Goal: Information Seeking & Learning: Learn about a topic

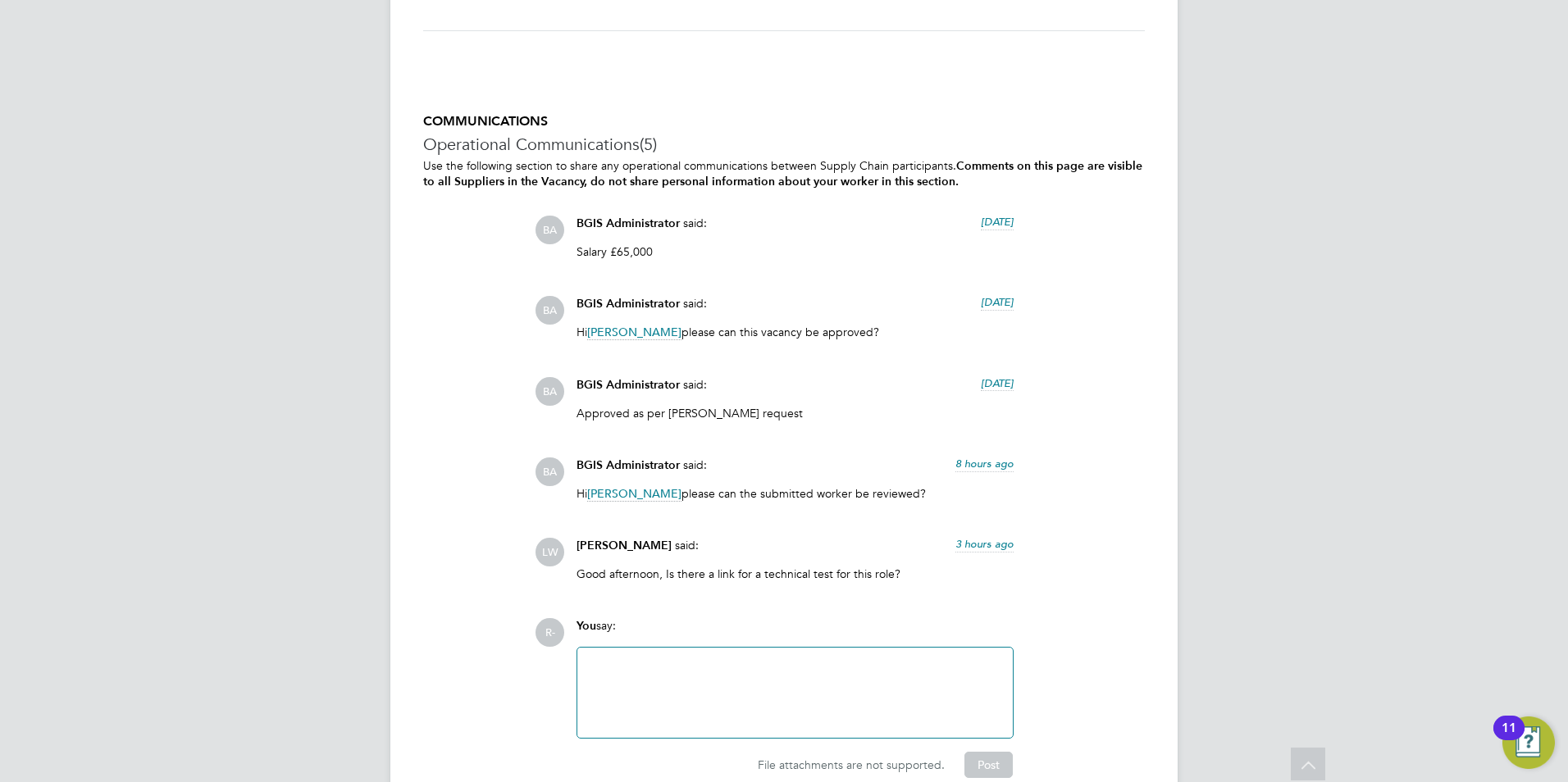
scroll to position [3894, 0]
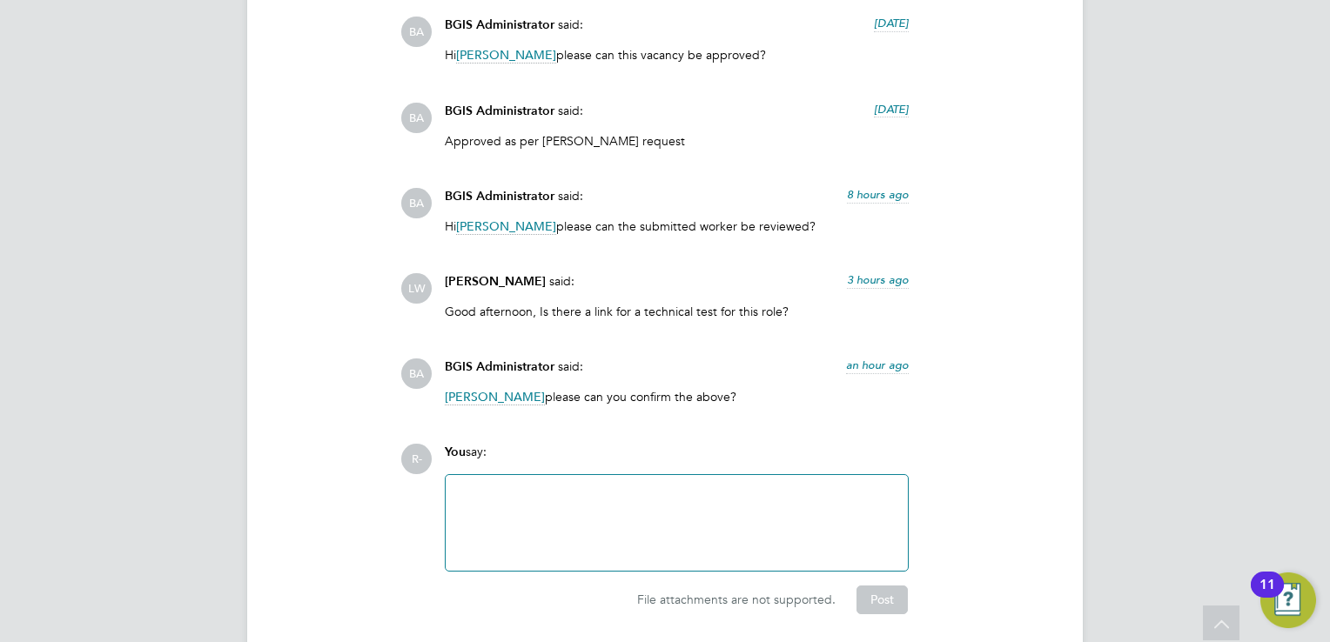
scroll to position [4416, 0]
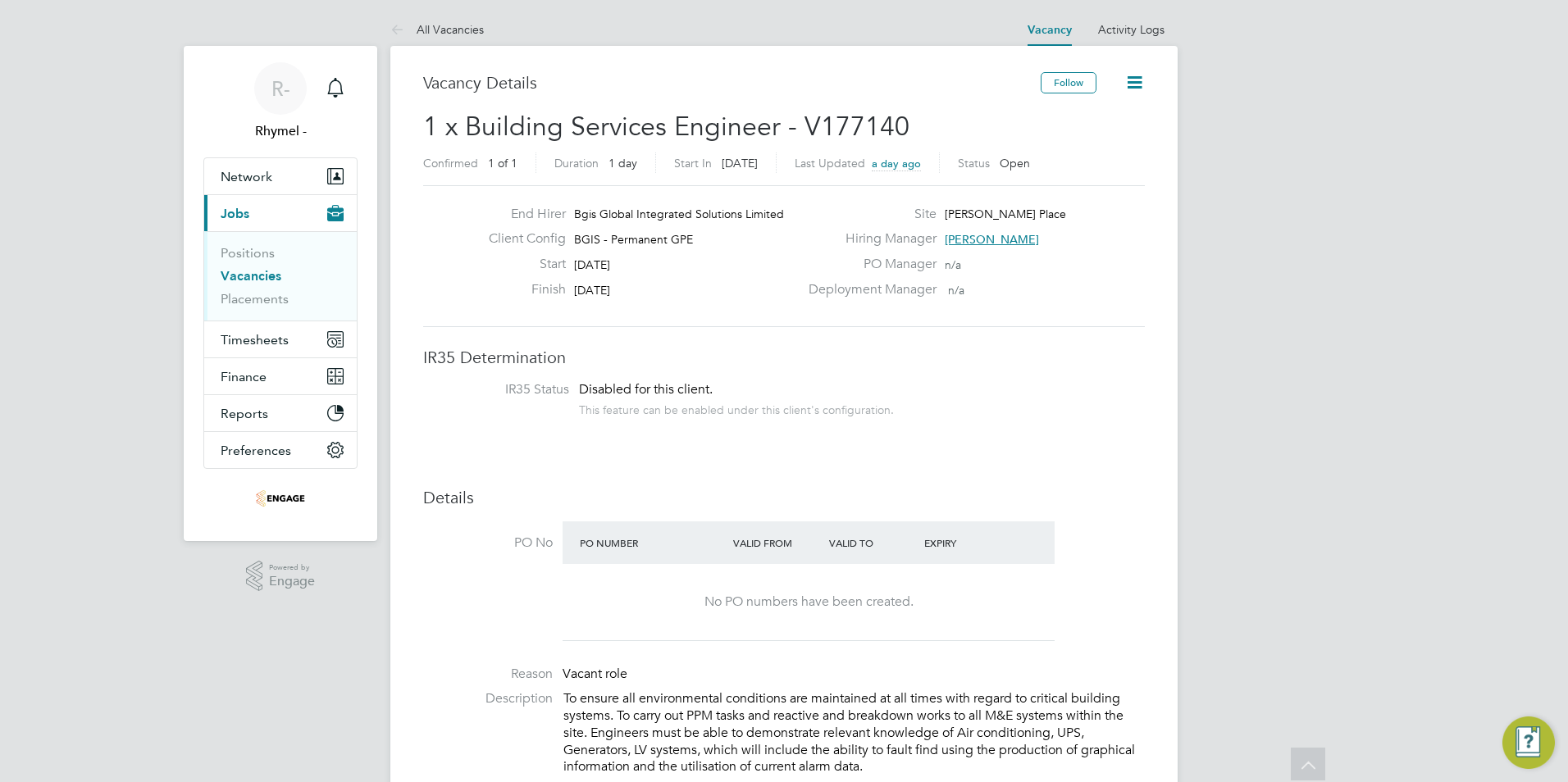
scroll to position [2391, 0]
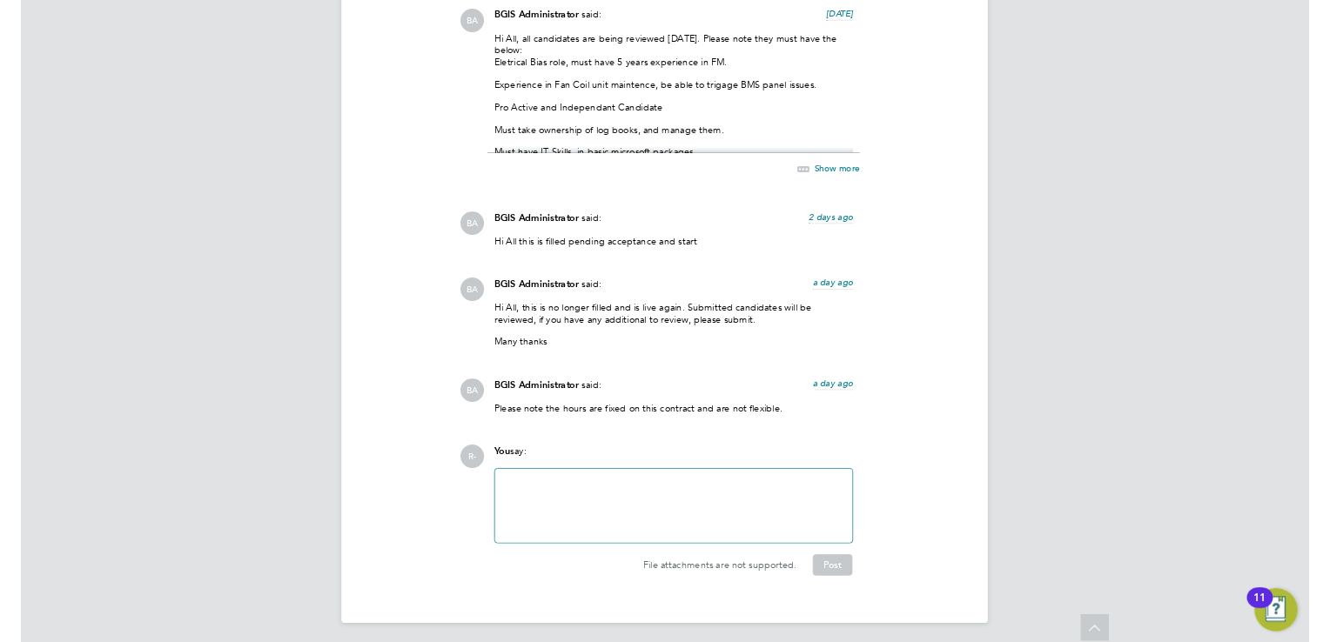
scroll to position [51, 122]
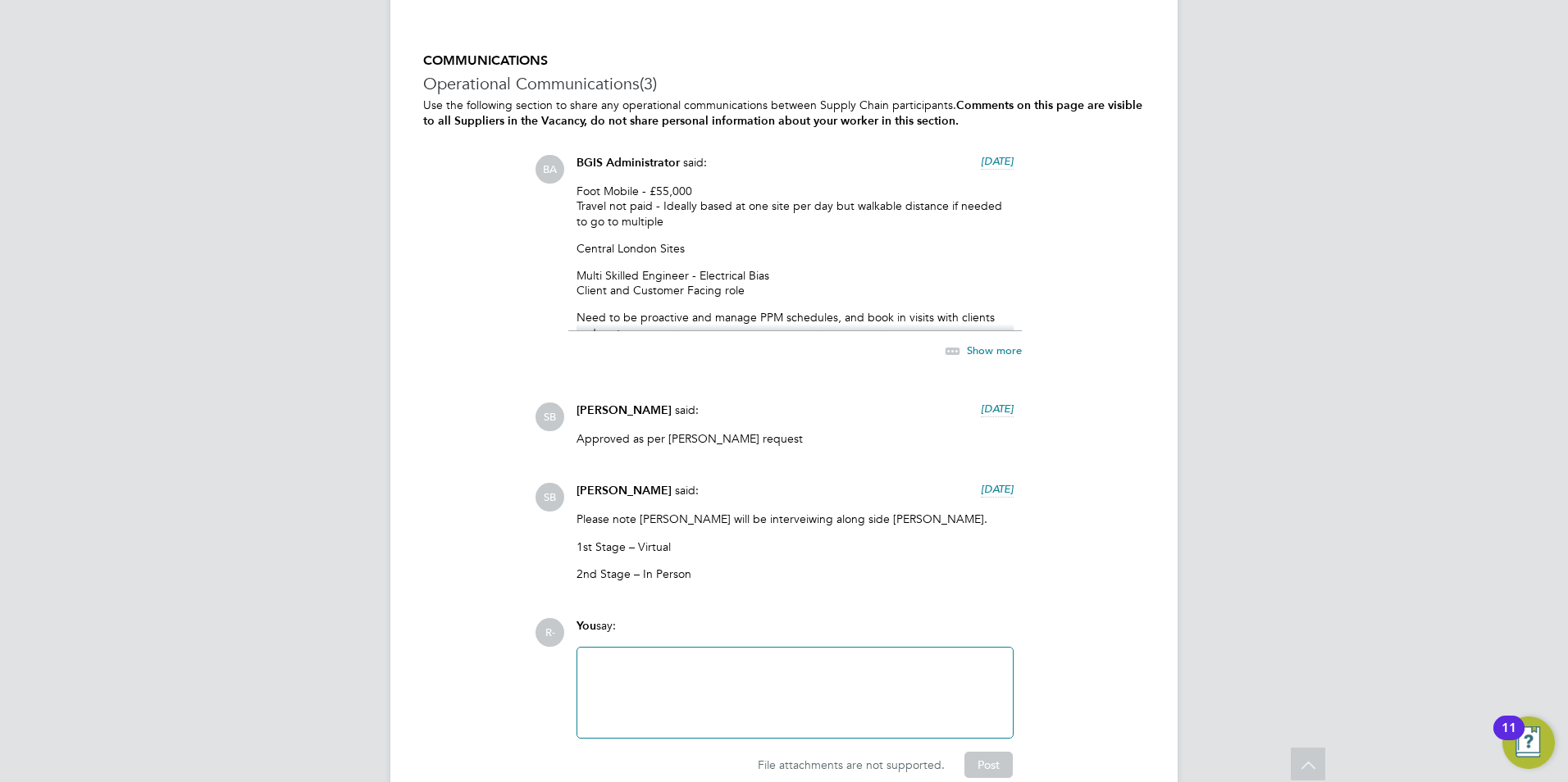
scroll to position [2707, 0]
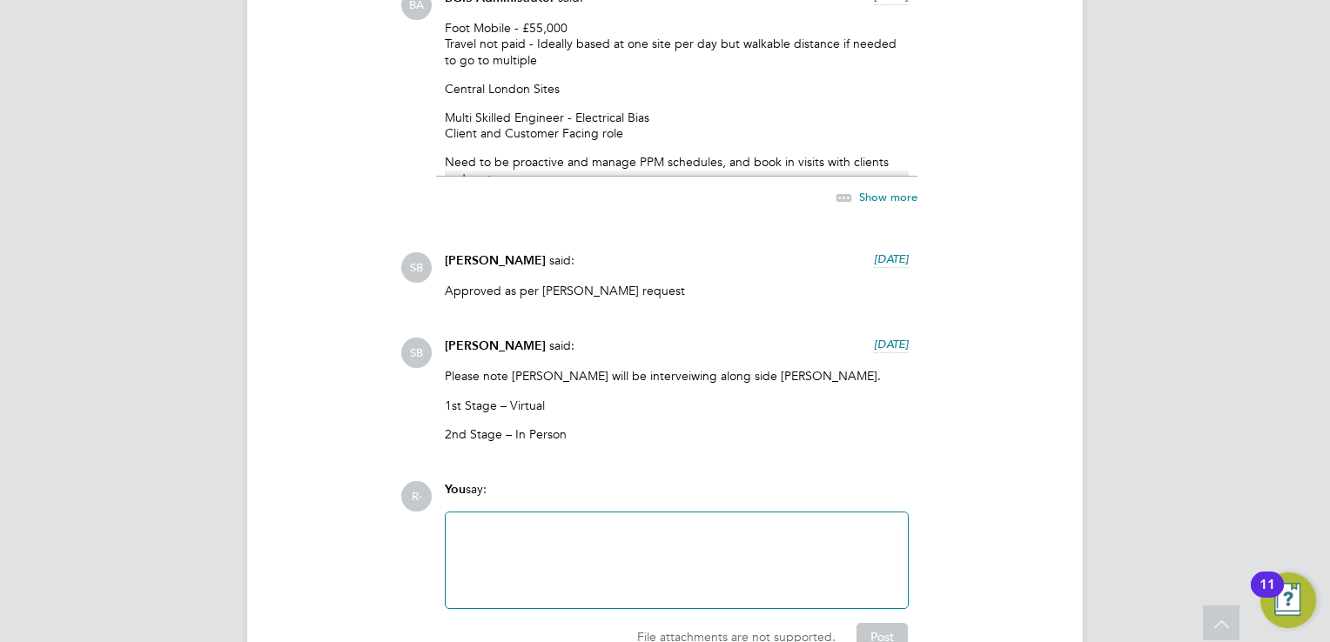
scroll to position [3060, 0]
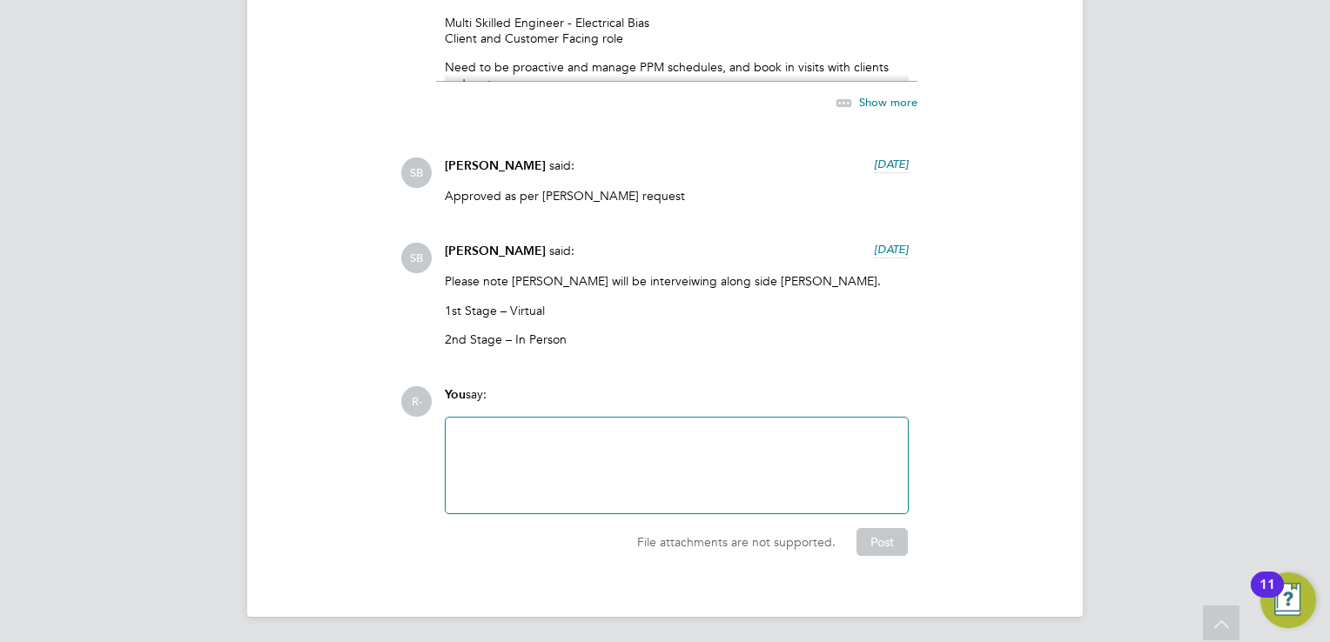
click at [678, 461] on div at bounding box center [676, 465] width 441 height 75
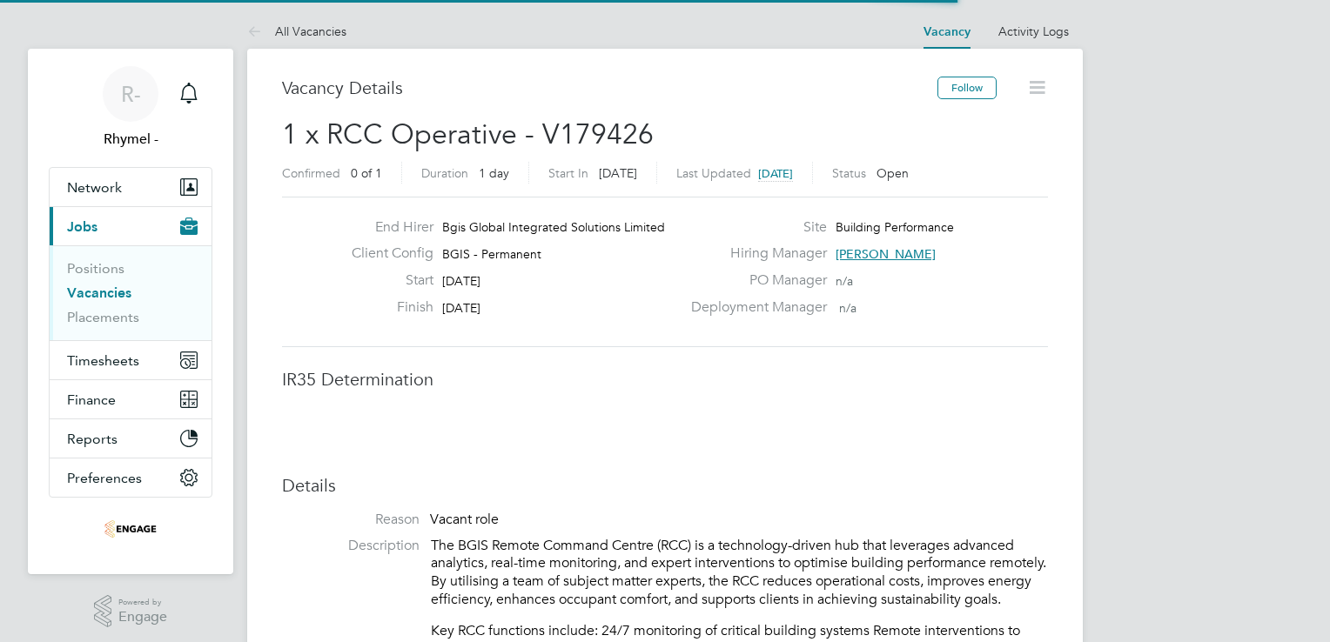
scroll to position [51, 122]
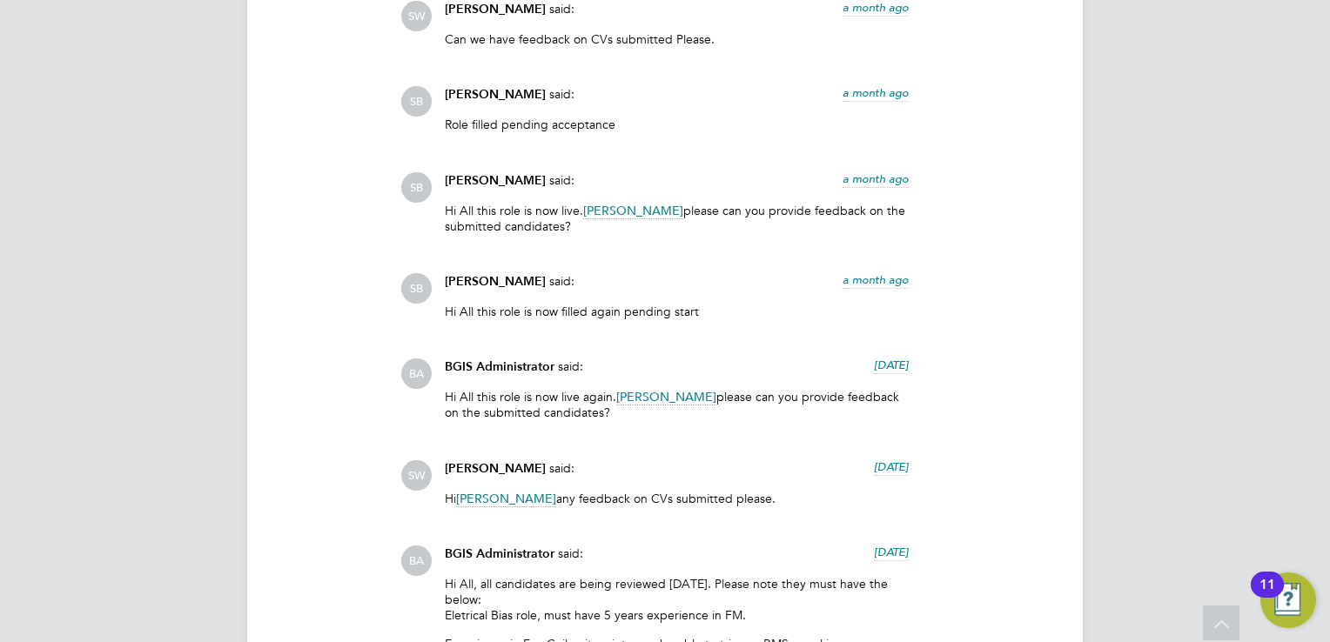
scroll to position [4004, 0]
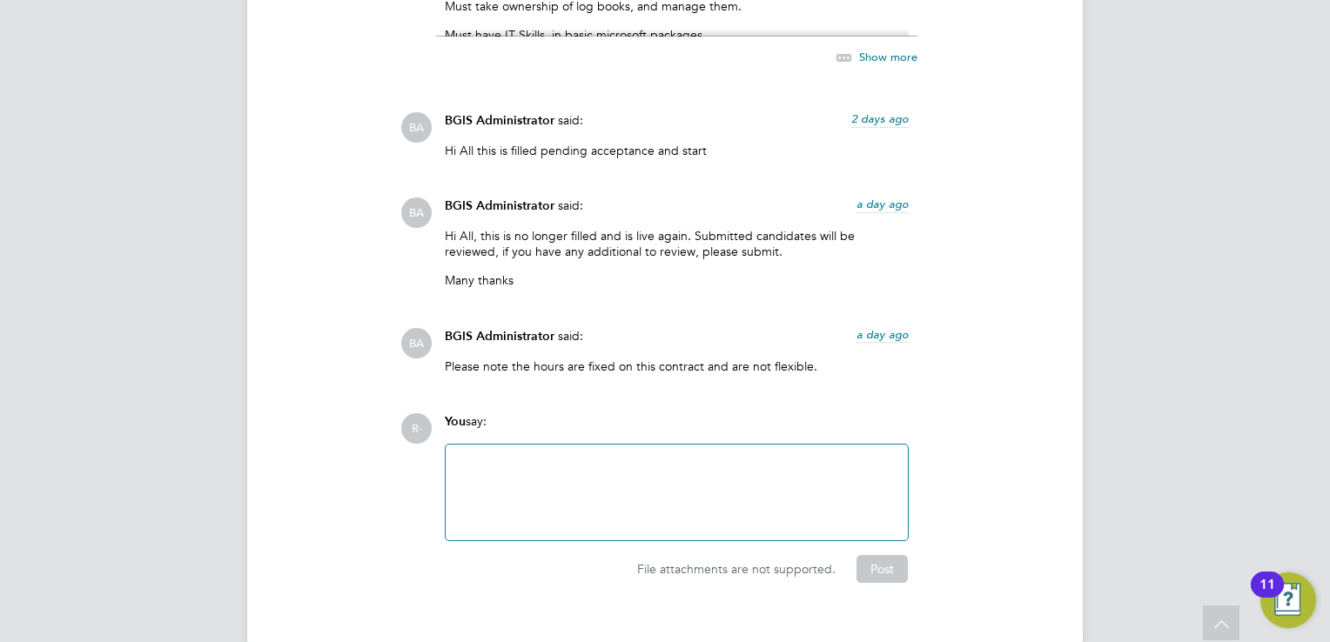
drag, startPoint x: 816, startPoint y: 354, endPoint x: 888, endPoint y: 336, distance: 73.7
click at [888, 336] on div "BGIS Administrator said: a day ago" at bounding box center [677, 343] width 464 height 30
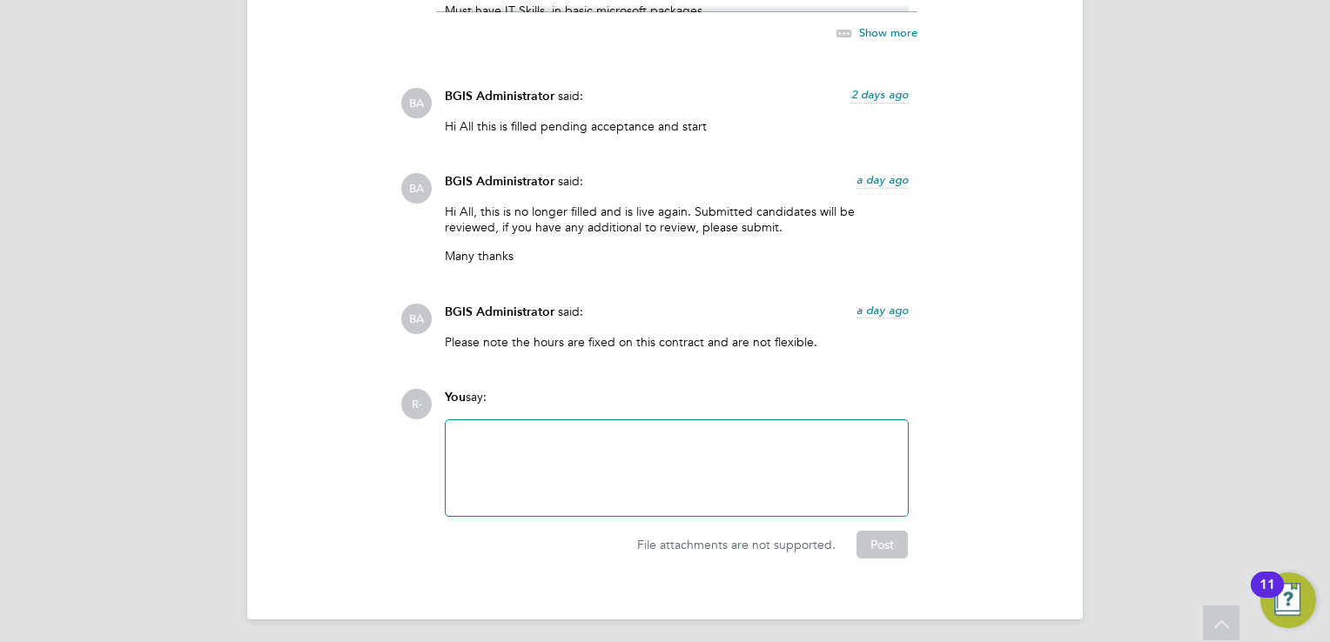
scroll to position [4030, 0]
click at [588, 457] on div at bounding box center [676, 466] width 441 height 75
